Goal: Task Accomplishment & Management: Manage account settings

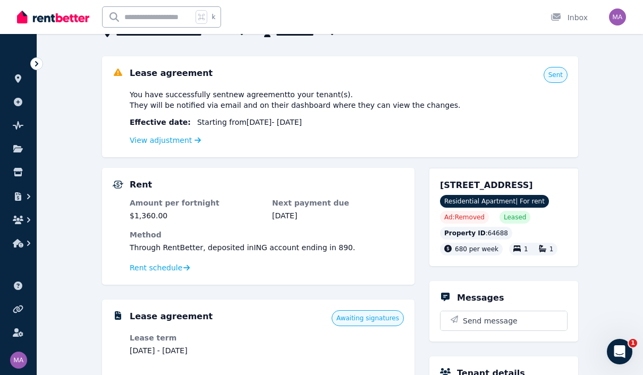
scroll to position [113, 0]
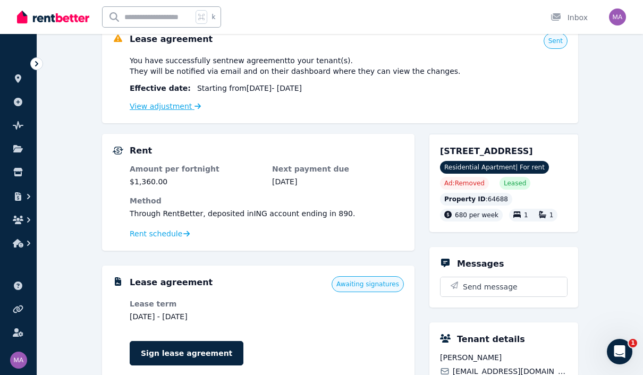
click at [194, 108] on icon at bounding box center [197, 105] width 6 height 7
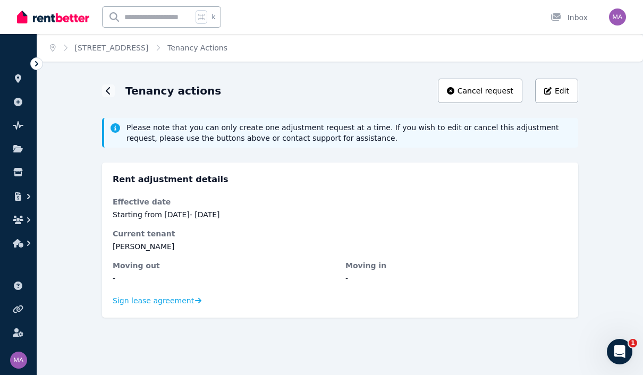
click at [124, 87] on div "Tenancy actions" at bounding box center [161, 90] width 119 height 15
click at [152, 87] on h1 "Tenancy actions" at bounding box center [173, 90] width 96 height 15
click at [114, 90] on div at bounding box center [108, 90] width 13 height 13
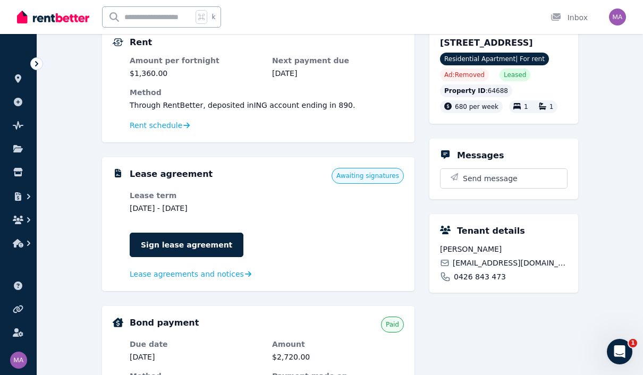
scroll to position [242, 0]
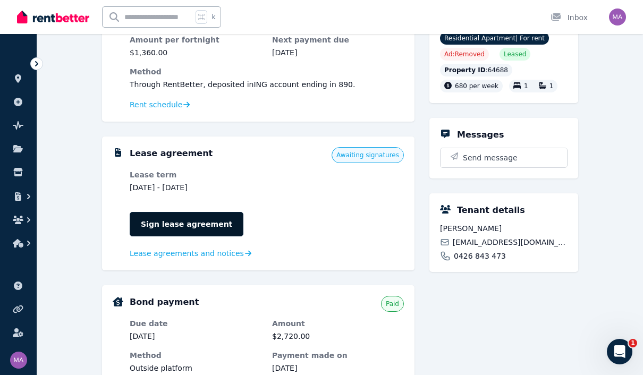
click at [150, 225] on link "Sign lease agreement" at bounding box center [187, 224] width 114 height 24
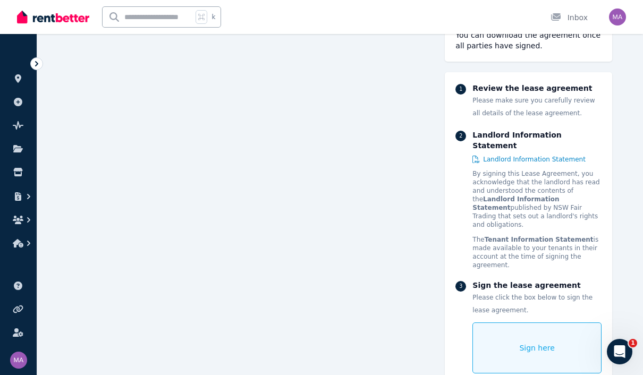
scroll to position [7891, 0]
click at [517, 333] on div "Sign here" at bounding box center [536, 347] width 129 height 51
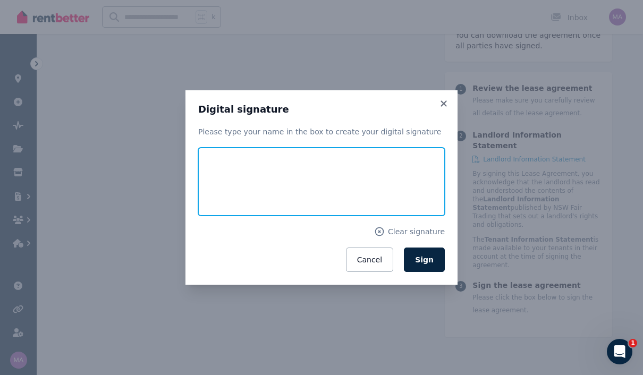
click at [239, 194] on input "text" at bounding box center [321, 182] width 246 height 68
type input "**********"
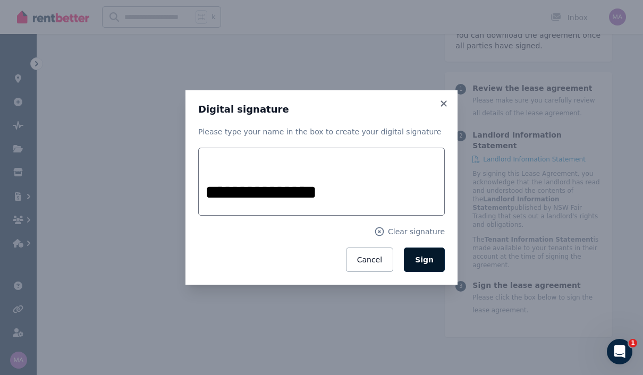
click at [430, 264] on span "Sign" at bounding box center [424, 259] width 19 height 8
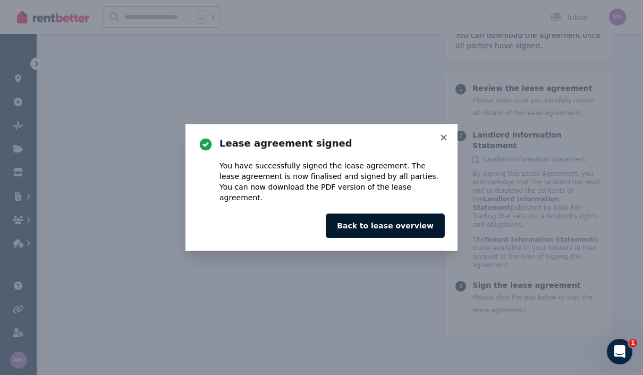
click at [422, 238] on button "Back to lease overview" at bounding box center [385, 225] width 119 height 24
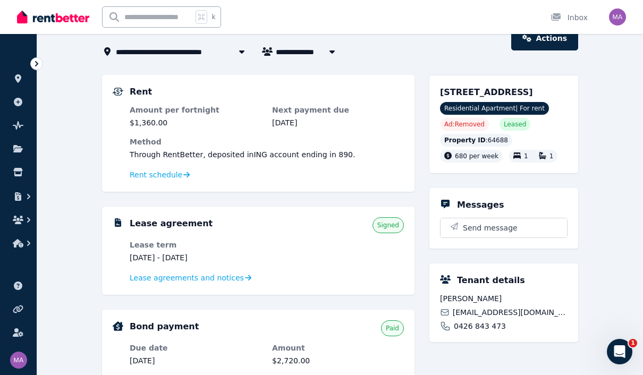
scroll to position [64, 0]
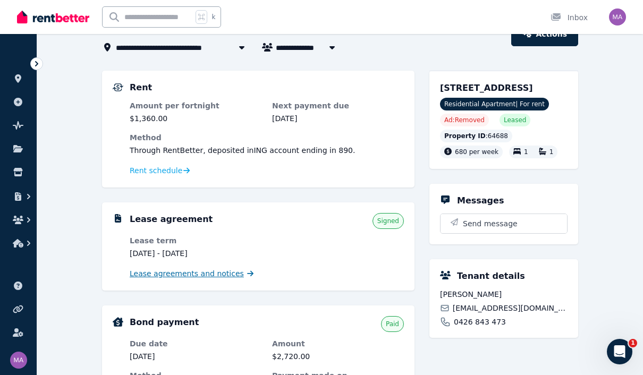
click at [202, 275] on span "Lease agreements and notices" at bounding box center [187, 273] width 114 height 11
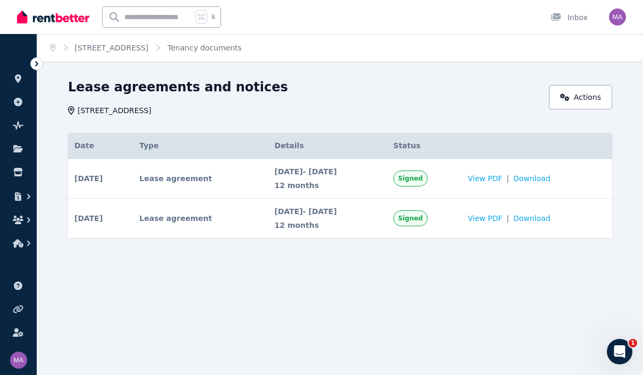
click at [188, 183] on td "Lease agreement" at bounding box center [200, 179] width 135 height 40
click at [142, 296] on div "Home [STREET_ADDRESS] Tenancy documents Lease agreements and notices [STREET_AD…" at bounding box center [321, 187] width 643 height 375
click at [88, 46] on link "[STREET_ADDRESS]" at bounding box center [112, 48] width 74 height 8
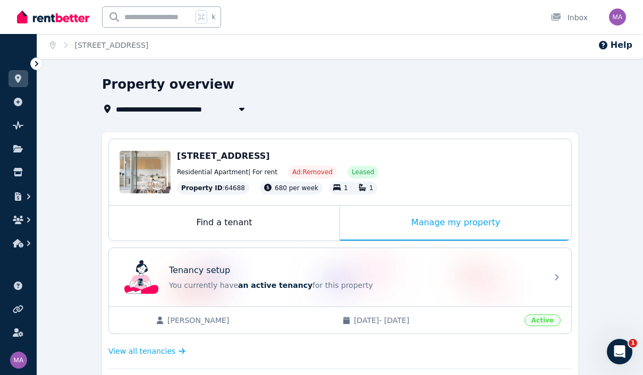
scroll to position [2, 0]
click at [467, 226] on div "Manage my property" at bounding box center [455, 223] width 231 height 35
click at [470, 222] on div "Manage my property" at bounding box center [455, 223] width 231 height 35
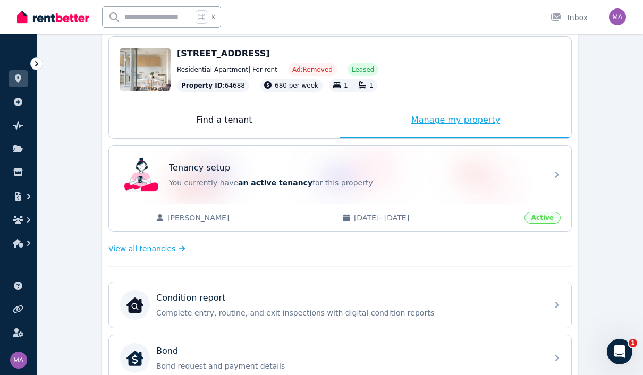
scroll to position [117, 0]
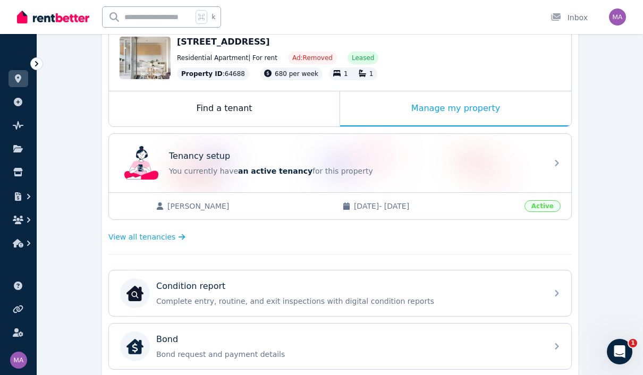
click at [455, 212] on div "[PERSON_NAME] [DATE] - [DATE] Active" at bounding box center [340, 205] width 462 height 27
click at [177, 233] on link "View all tenancies" at bounding box center [148, 237] width 81 height 11
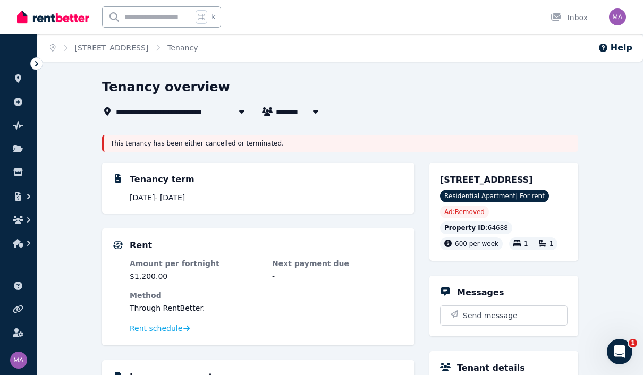
click at [310, 115] on button "button" at bounding box center [315, 111] width 19 height 13
type input "********"
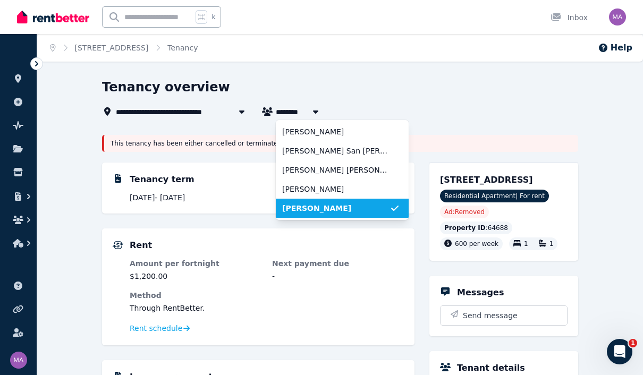
click at [328, 132] on span "[PERSON_NAME]" at bounding box center [335, 131] width 107 height 11
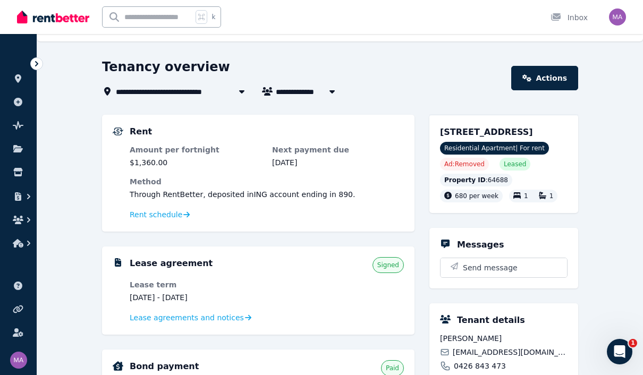
scroll to position [19, 0]
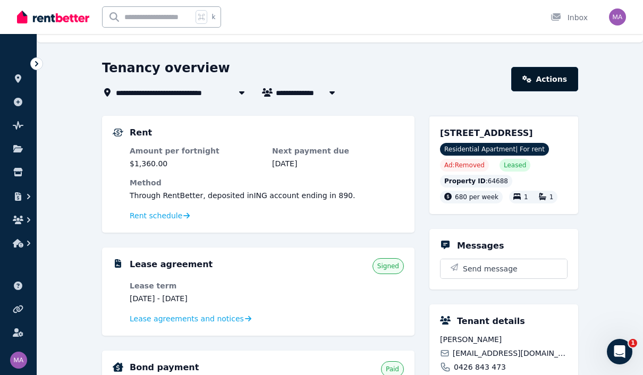
click at [543, 78] on link "Actions" at bounding box center [544, 79] width 67 height 24
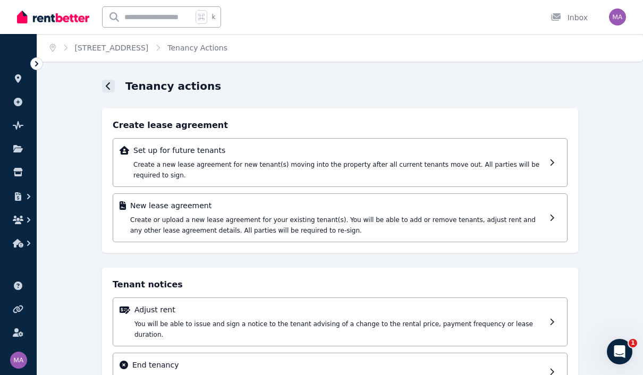
click at [108, 89] on icon at bounding box center [108, 86] width 5 height 8
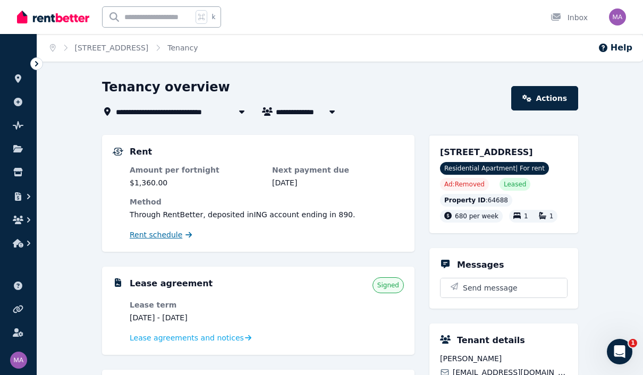
click at [165, 236] on span "Rent schedule" at bounding box center [156, 234] width 53 height 11
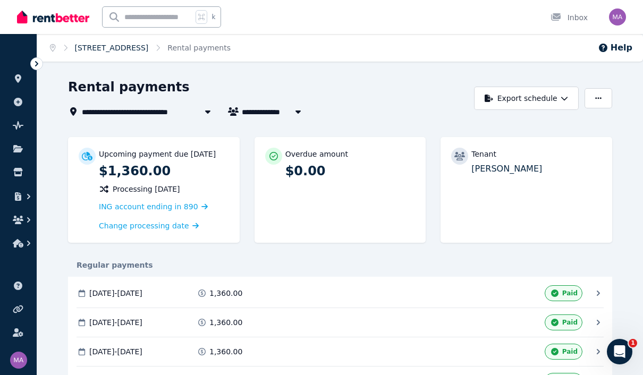
click at [113, 49] on link "[STREET_ADDRESS]" at bounding box center [112, 48] width 74 height 8
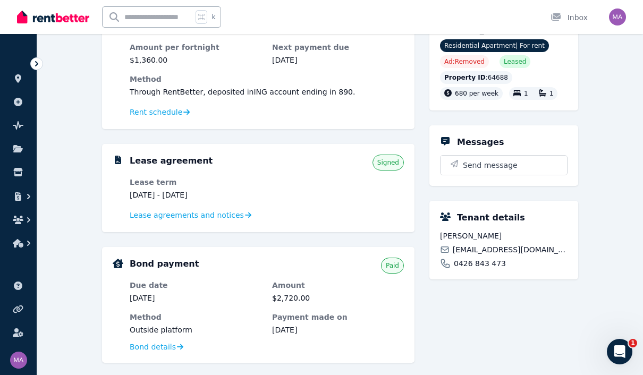
scroll to position [124, 0]
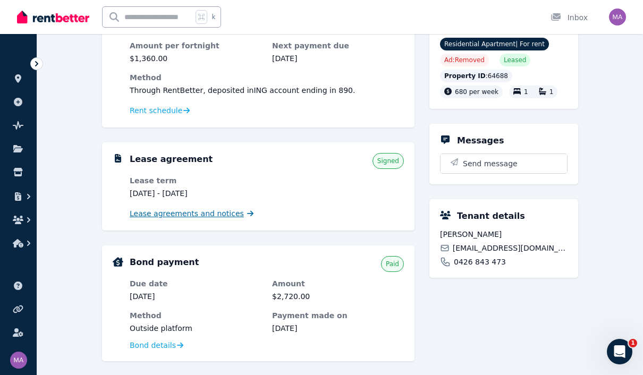
click at [158, 214] on span "Lease agreements and notices" at bounding box center [187, 213] width 114 height 11
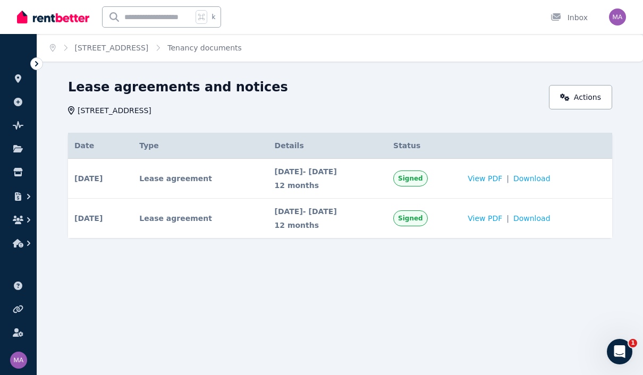
click at [200, 177] on td "Lease agreement" at bounding box center [200, 179] width 135 height 40
click at [498, 181] on span "View PDF" at bounding box center [484, 178] width 35 height 11
click at [502, 181] on span "View PDF" at bounding box center [484, 178] width 35 height 11
click at [502, 175] on span "View PDF" at bounding box center [484, 178] width 35 height 11
click at [498, 177] on span "View PDF" at bounding box center [484, 178] width 35 height 11
